Goal: Transaction & Acquisition: Book appointment/travel/reservation

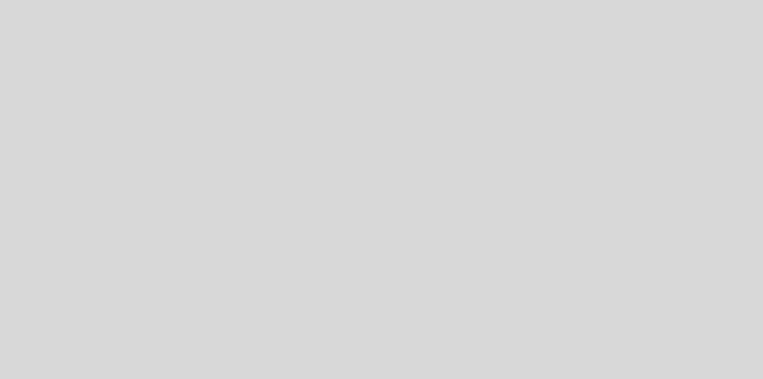
select select "es"
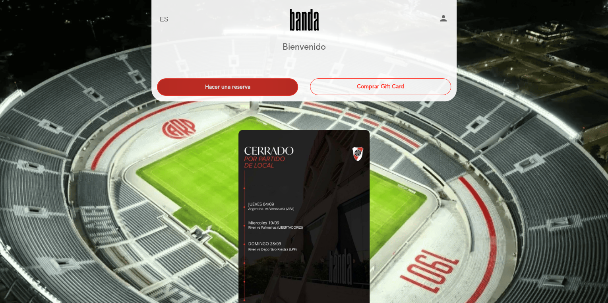
click at [247, 92] on button "Hacer una reserva" at bounding box center [227, 86] width 141 height 17
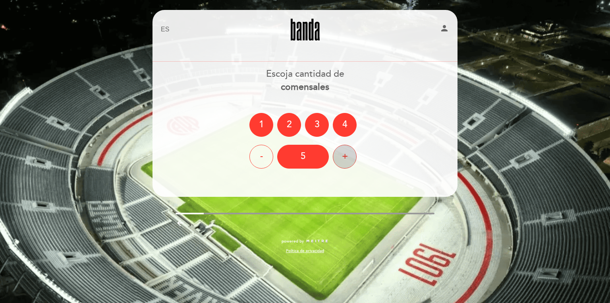
click at [349, 154] on div "+" at bounding box center [345, 157] width 24 height 24
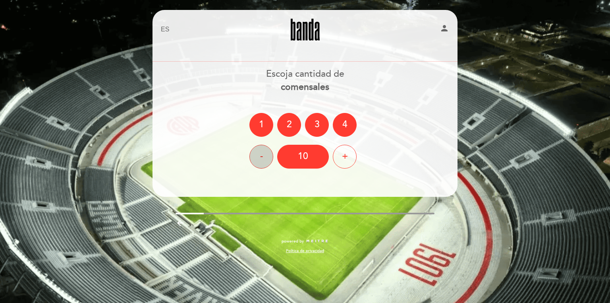
click at [253, 152] on div "-" at bounding box center [261, 157] width 24 height 24
drag, startPoint x: 256, startPoint y: 153, endPoint x: 275, endPoint y: 151, distance: 18.8
click at [257, 153] on div "-" at bounding box center [261, 157] width 24 height 24
click at [305, 154] on div "8" at bounding box center [303, 157] width 52 height 24
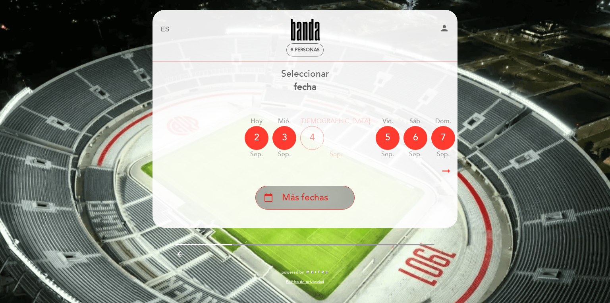
click at [325, 192] on span "Más fechas" at bounding box center [305, 197] width 46 height 13
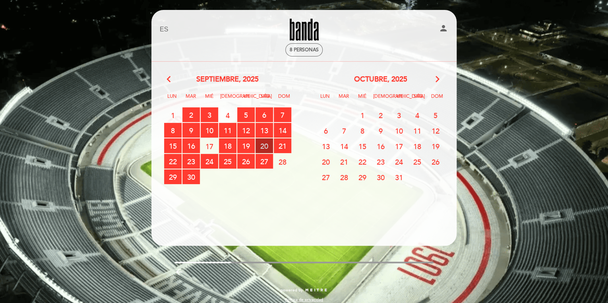
click at [267, 143] on span "20 RESERVAS DISPONIBLES" at bounding box center [263, 145] width 17 height 15
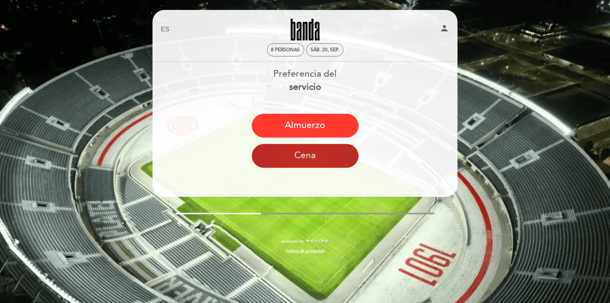
click at [289, 157] on button "Cena" at bounding box center [305, 156] width 107 height 24
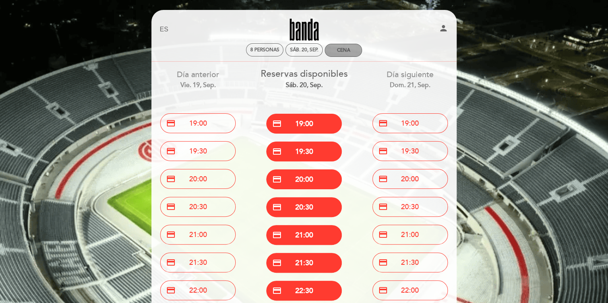
click at [346, 51] on div "Cena" at bounding box center [343, 50] width 13 height 6
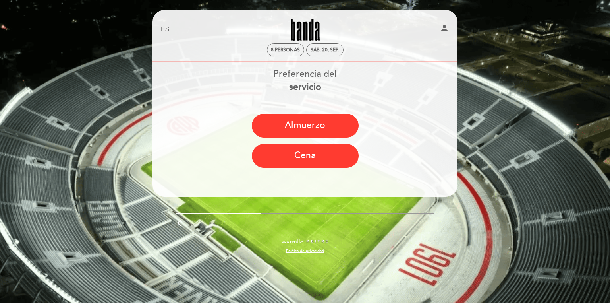
click at [321, 57] on div "EN ES PT [GEOGRAPHIC_DATA] person 8 personas sáb. 20, sep." at bounding box center [305, 38] width 288 height 46
click at [321, 50] on div "sáb. 20, sep." at bounding box center [325, 50] width 28 height 6
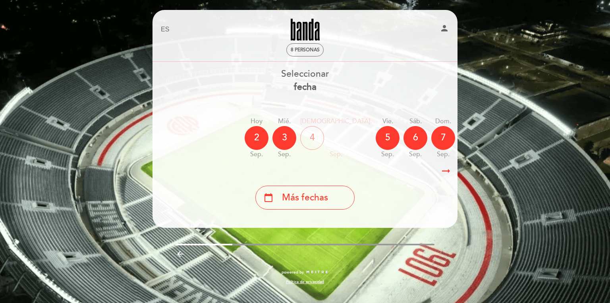
click at [308, 23] on link "Banda" at bounding box center [304, 30] width 99 height 22
